Goal: Task Accomplishment & Management: Use online tool/utility

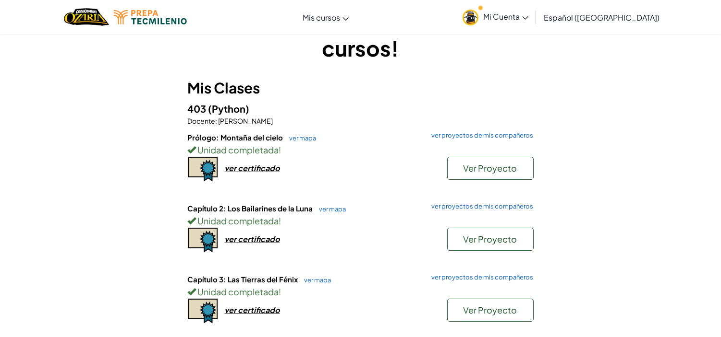
scroll to position [43, 0]
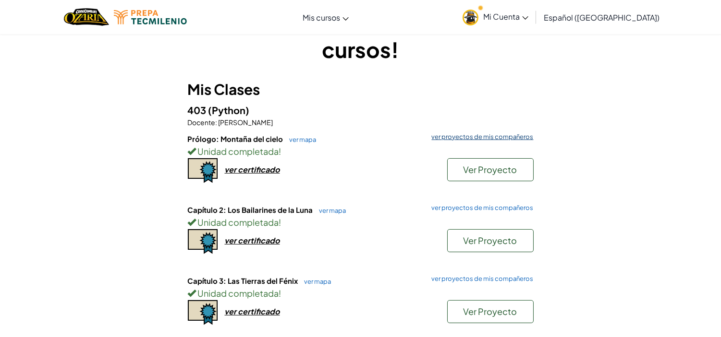
click at [451, 138] on link "ver proyectos de mis compañeros" at bounding box center [480, 137] width 107 height 6
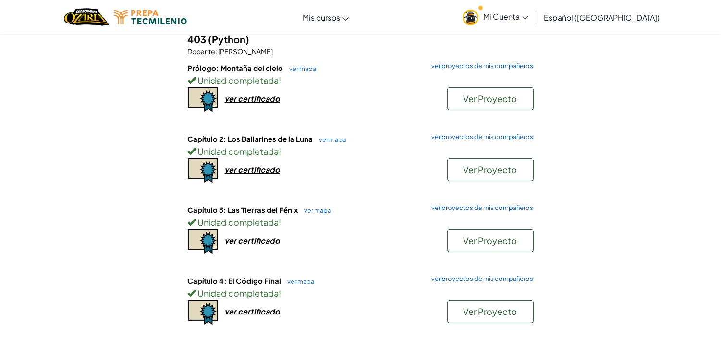
scroll to position [110, 0]
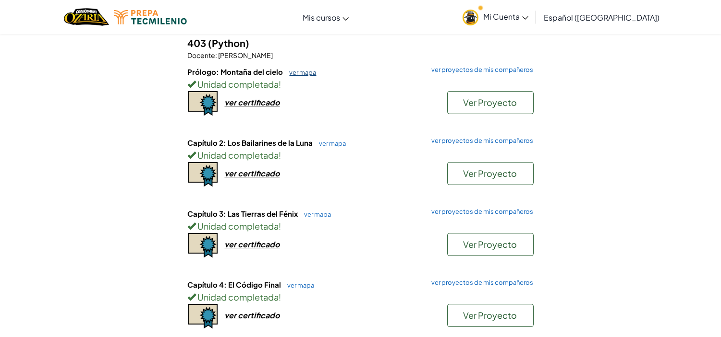
click at [301, 72] on link "ver mapa" at bounding box center [301, 73] width 32 height 8
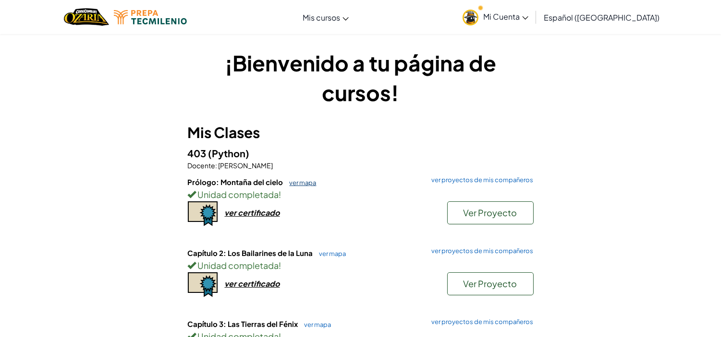
click at [301, 181] on link "ver mapa" at bounding box center [301, 183] width 32 height 8
click at [301, 180] on link "ver mapa" at bounding box center [301, 183] width 32 height 8
click at [289, 187] on h6 "Prólogo: Montaña del cielo ver mapa ver proyectos de mis compañeros" at bounding box center [361, 182] width 346 height 11
click at [290, 180] on link "ver mapa" at bounding box center [301, 183] width 32 height 8
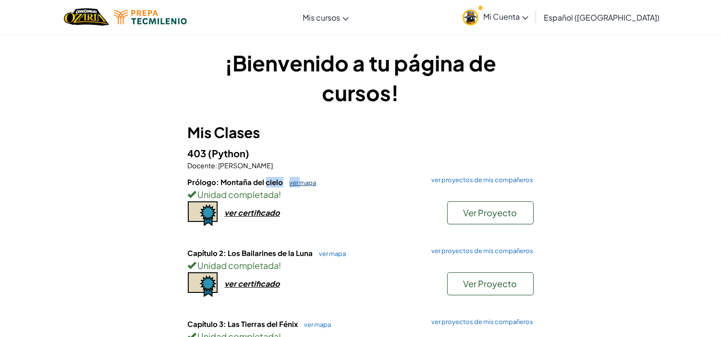
click at [290, 180] on link "ver mapa" at bounding box center [301, 183] width 32 height 8
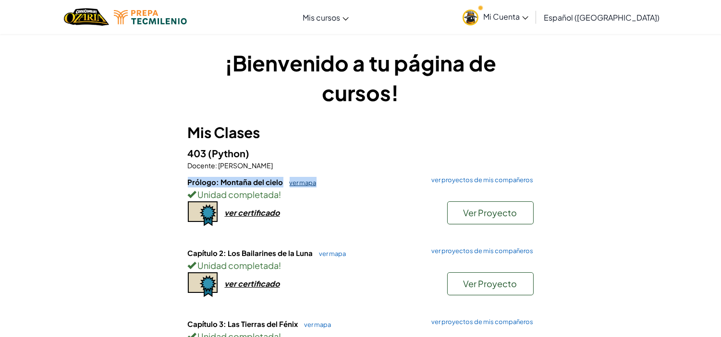
click at [290, 180] on link "ver mapa" at bounding box center [301, 183] width 32 height 8
click at [344, 180] on h6 "Prólogo: Montaña del cielo ver mapa ver proyectos de mis compañeros" at bounding box center [361, 182] width 346 height 11
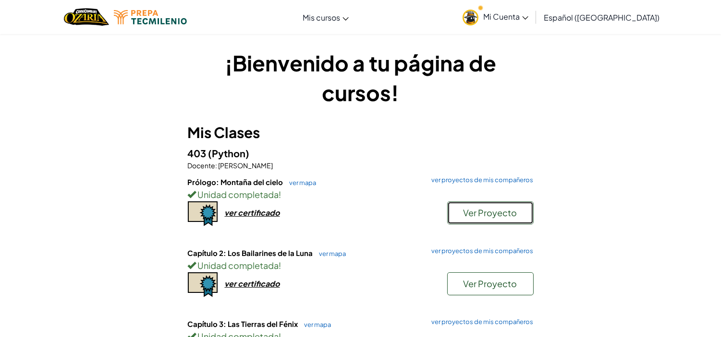
click at [455, 218] on button "Ver Proyecto" at bounding box center [490, 213] width 86 height 23
